Goal: Find specific page/section: Find specific page/section

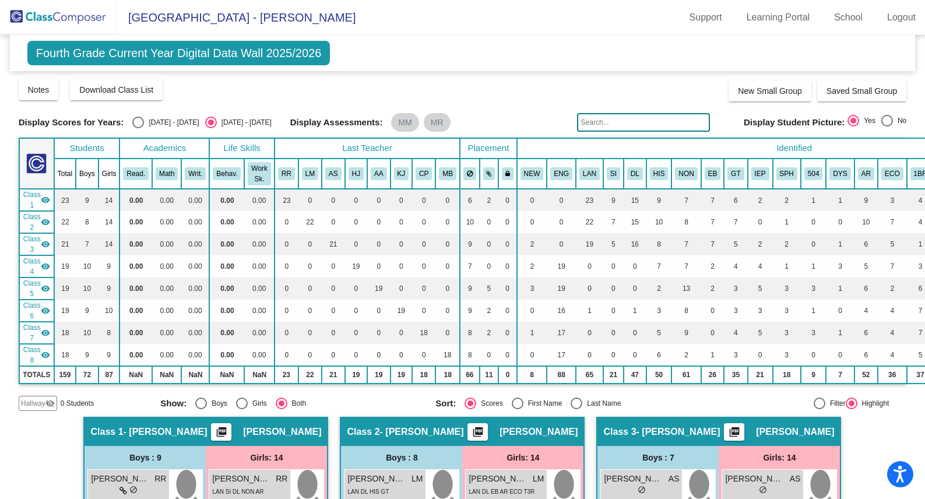
scroll to position [0, 1]
click at [72, 17] on img at bounding box center [58, 17] width 117 height 34
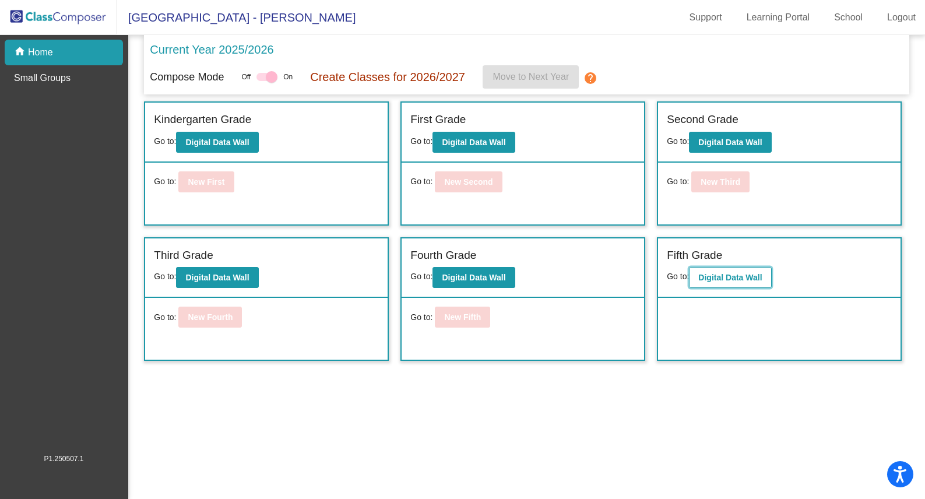
click at [708, 279] on b "Digital Data Wall" at bounding box center [730, 277] width 64 height 9
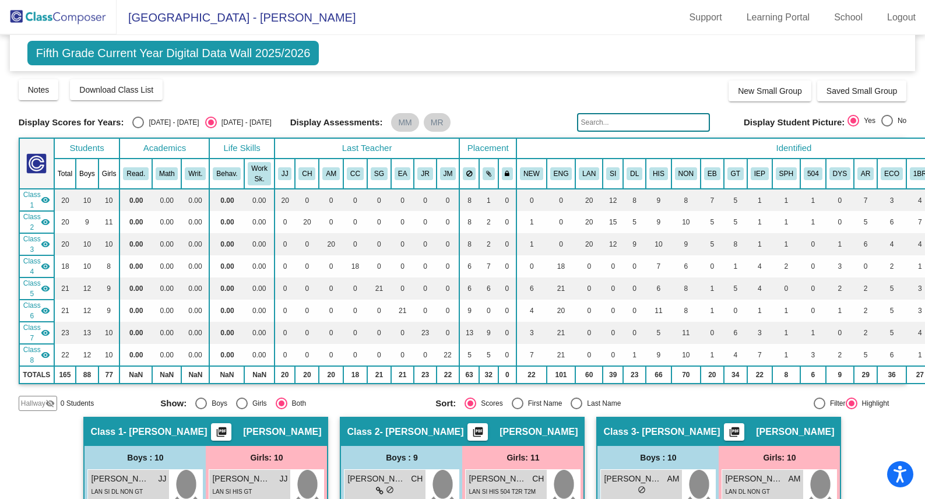
click at [586, 124] on input "text" at bounding box center [643, 122] width 133 height 19
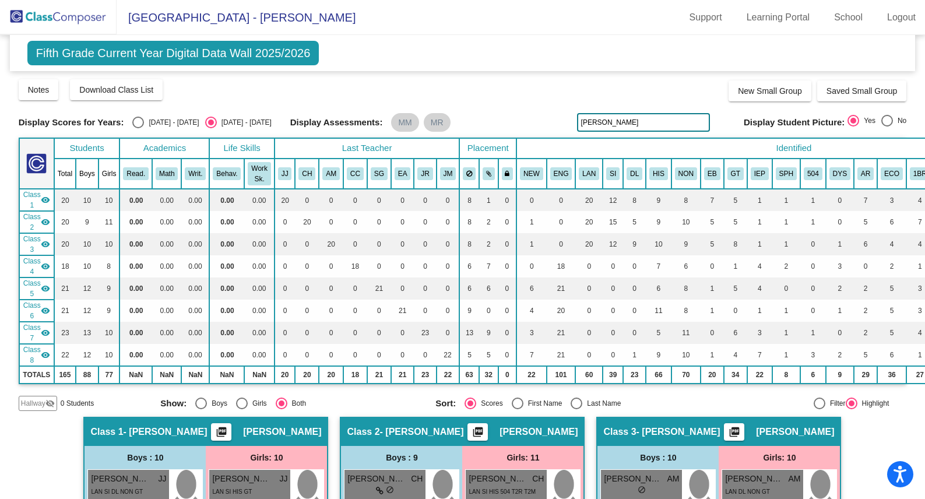
drag, startPoint x: 597, startPoint y: 125, endPoint x: 518, endPoint y: 117, distance: 79.6
click at [526, 122] on div "Display Scores for Years: [DATE] - [DATE] [DATE] - [DATE] Display Assessments: …" at bounding box center [463, 122] width 888 height 19
type input "coraline"
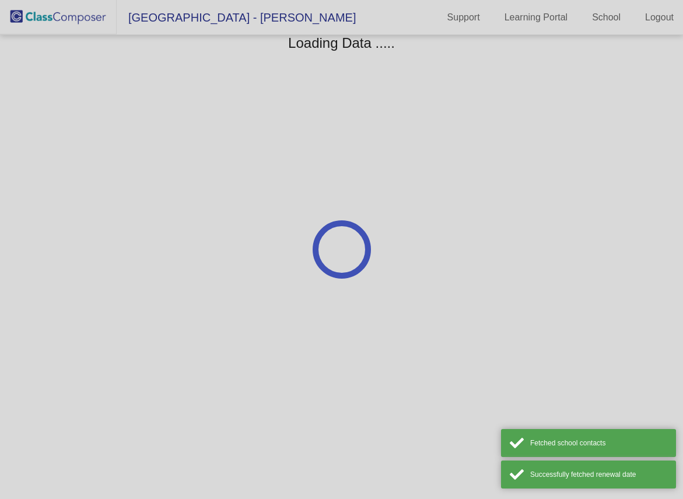
click at [84, 20] on div at bounding box center [341, 249] width 683 height 499
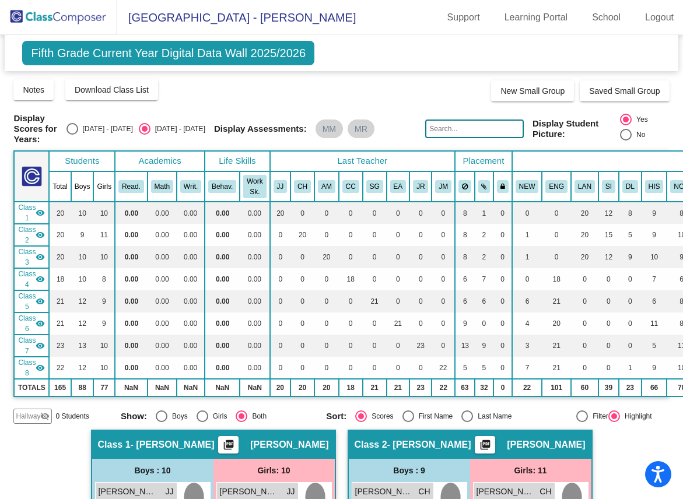
click at [90, 23] on img at bounding box center [58, 17] width 117 height 34
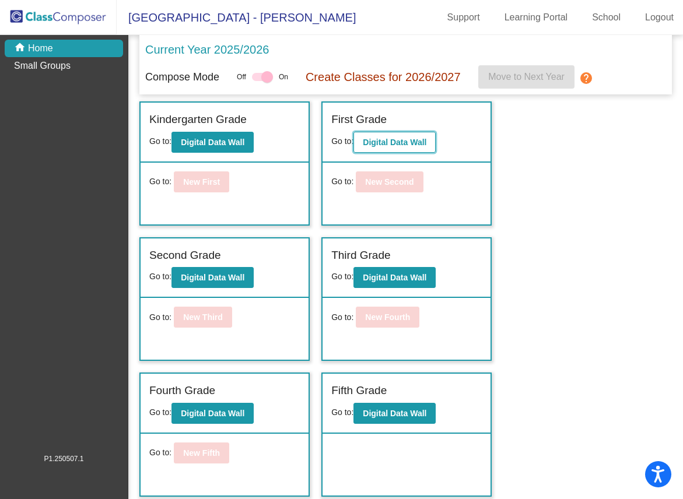
click at [399, 147] on b "Digital Data Wall" at bounding box center [395, 142] width 64 height 9
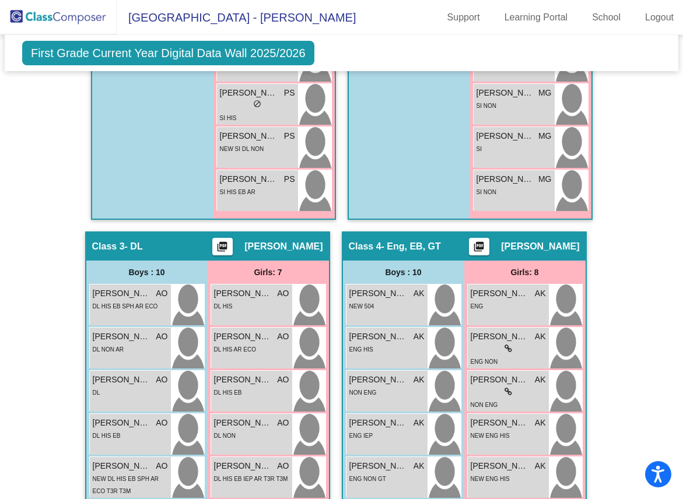
scroll to position [830, 0]
click at [255, 52] on span "First Grade Current Year Digital Data Wall 2025/2026" at bounding box center [168, 53] width 292 height 24
click at [58, 15] on img at bounding box center [58, 17] width 117 height 34
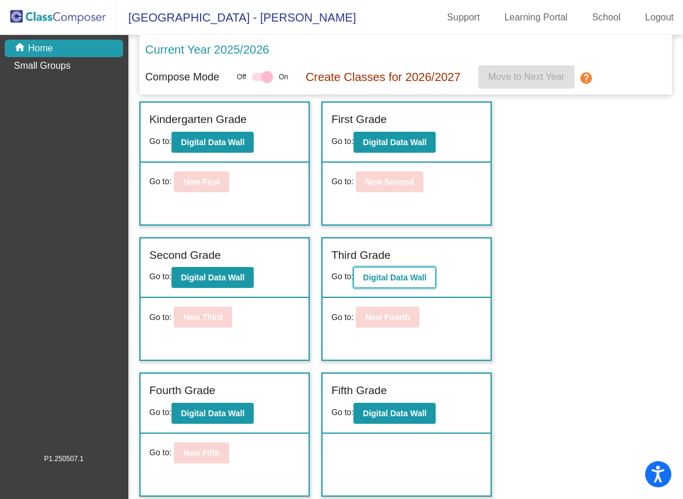
click at [407, 277] on b "Digital Data Wall" at bounding box center [395, 277] width 64 height 9
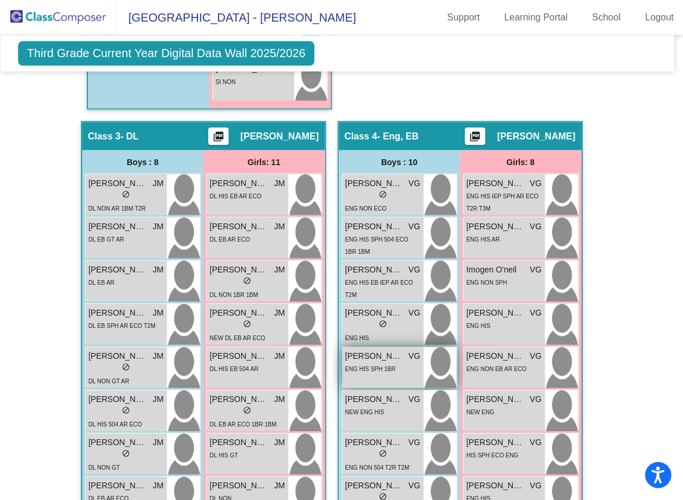
scroll to position [991, 4]
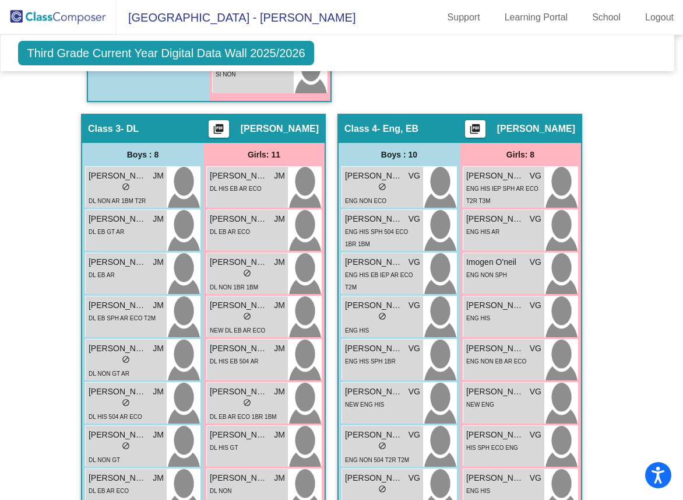
click at [62, 16] on img at bounding box center [58, 17] width 117 height 34
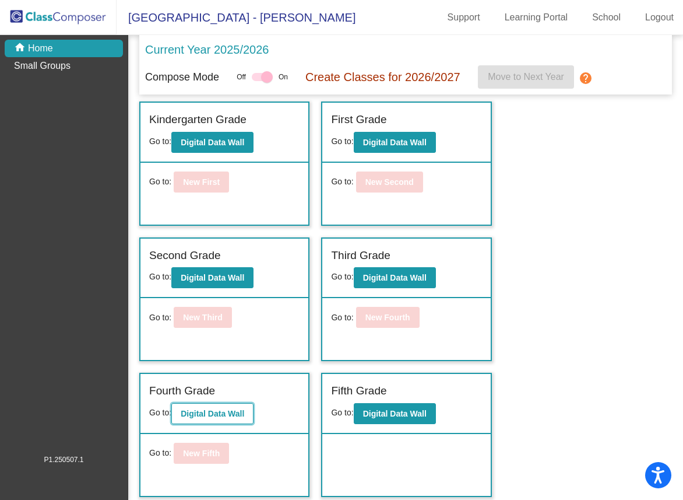
click at [217, 419] on button "Digital Data Wall" at bounding box center [212, 413] width 82 height 21
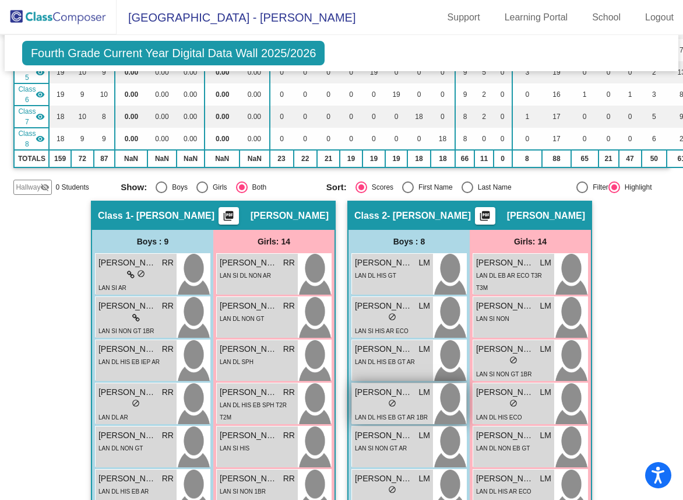
scroll to position [230, 0]
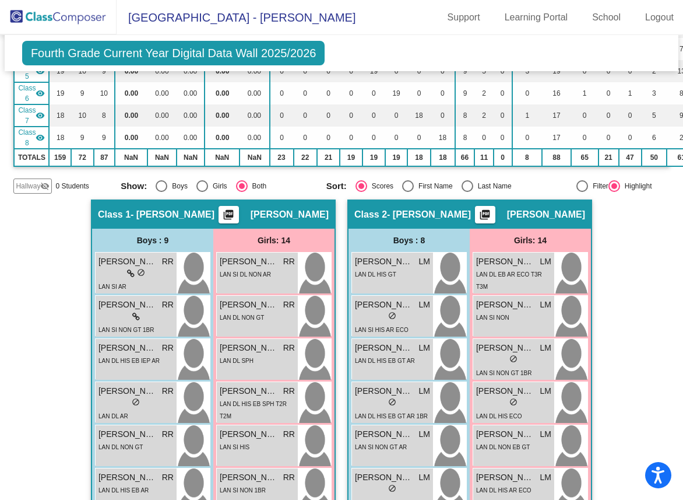
click at [291, 216] on span "[PERSON_NAME]" at bounding box center [290, 215] width 78 height 12
